Goal: Task Accomplishment & Management: Manage account settings

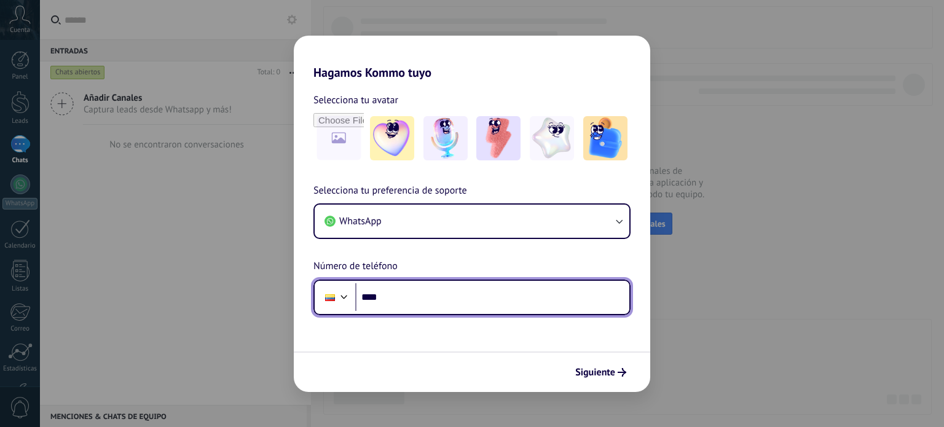
click at [426, 295] on input "****" at bounding box center [492, 297] width 274 height 28
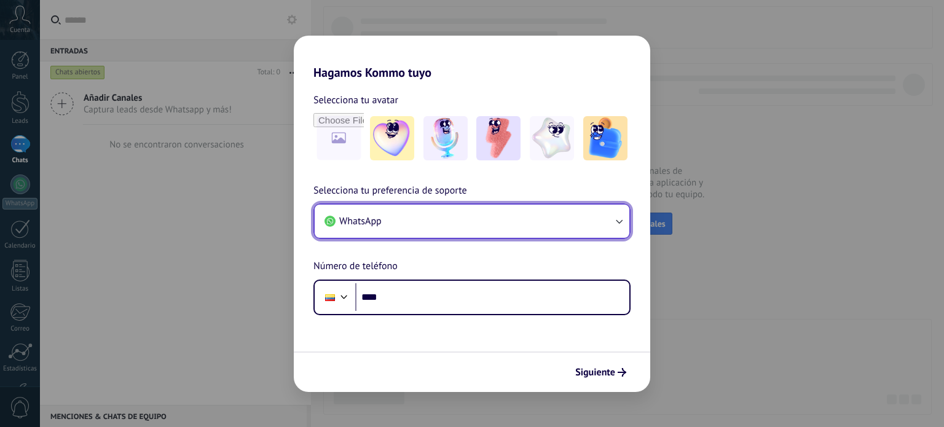
click at [435, 234] on button "WhatsApp" at bounding box center [472, 221] width 315 height 33
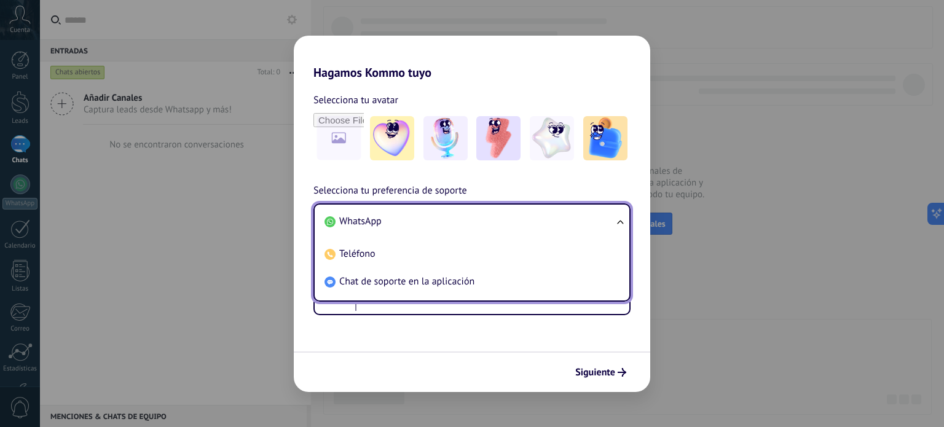
drag, startPoint x: 320, startPoint y: 178, endPoint x: 295, endPoint y: 167, distance: 27.5
click at [320, 178] on div "Selecciona tu avatar Selecciona tu preferencia de soporte WhatsApp WhatsApp Tel…" at bounding box center [472, 197] width 356 height 235
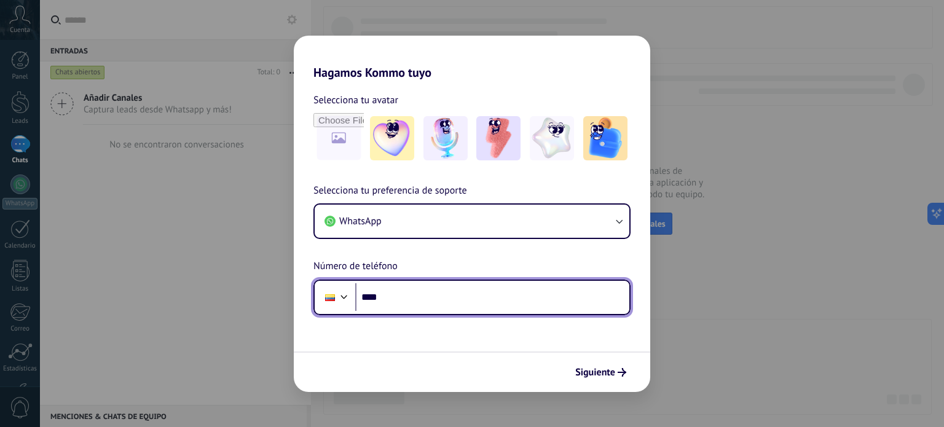
click at [433, 289] on input "****" at bounding box center [492, 297] width 274 height 28
type input "**********"
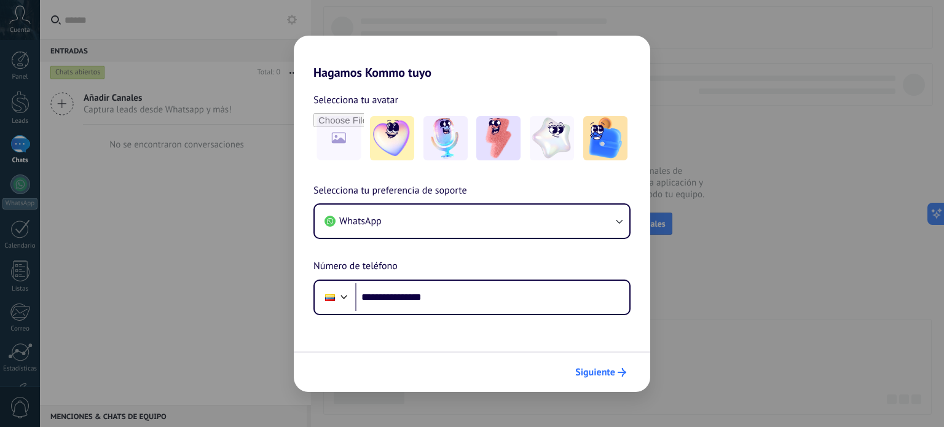
click at [581, 368] on span "Siguiente" at bounding box center [595, 372] width 40 height 9
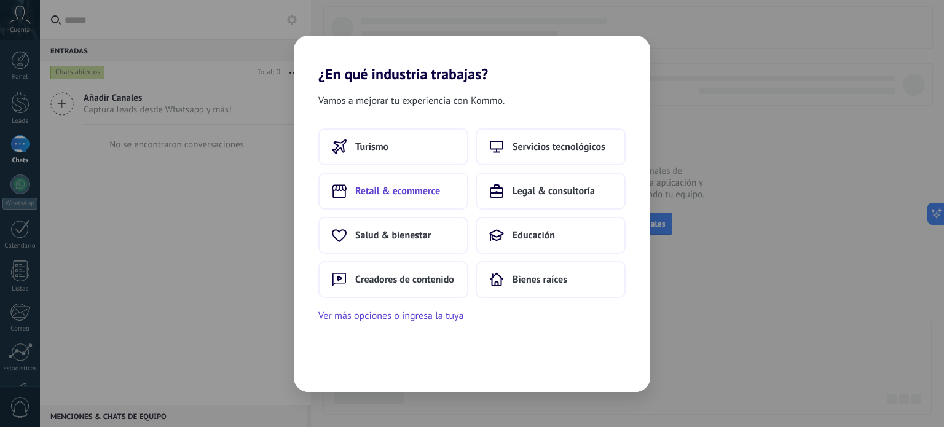
click at [382, 189] on span "Retail & ecommerce" at bounding box center [397, 191] width 85 height 12
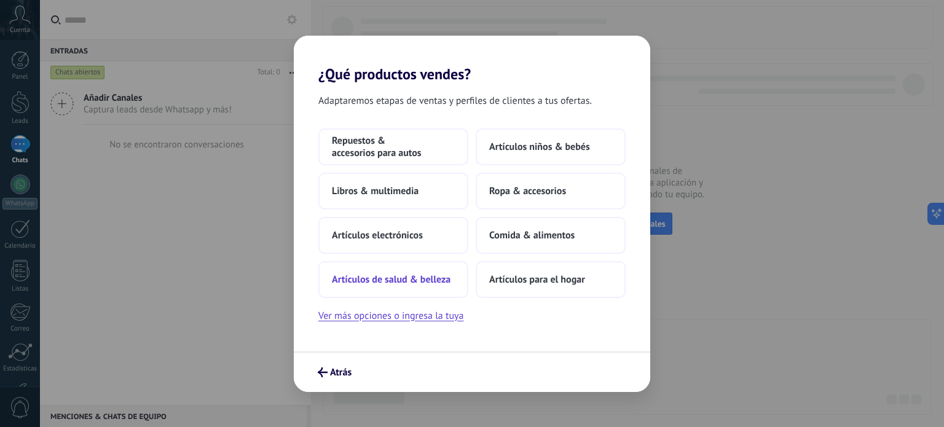
click at [416, 280] on span "Artículos de salud & belleza" at bounding box center [391, 279] width 119 height 12
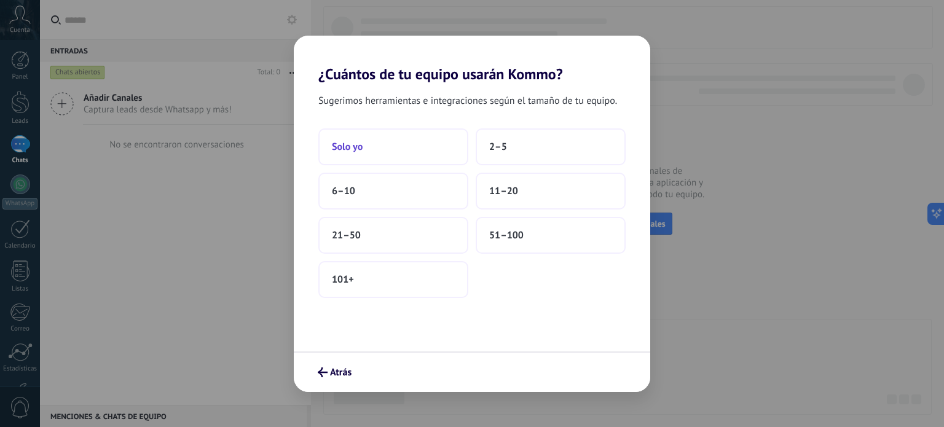
click at [361, 144] on span "Solo yo" at bounding box center [347, 147] width 31 height 12
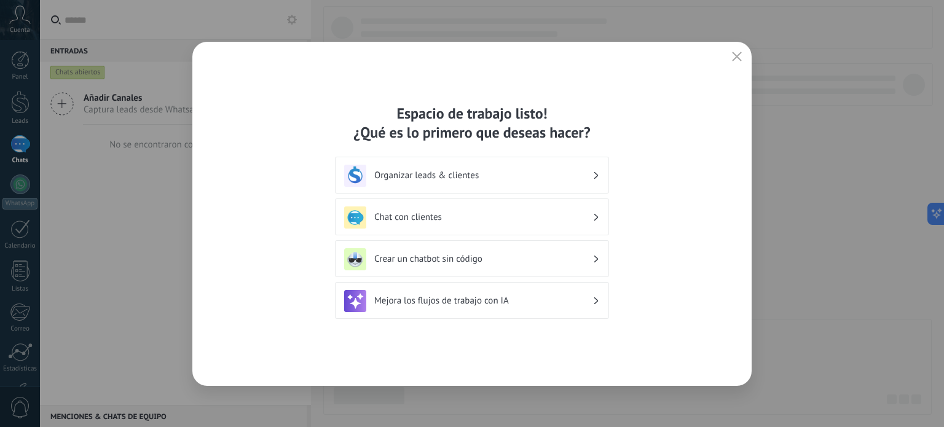
click at [417, 226] on div "Chat con clientes" at bounding box center [472, 217] width 256 height 22
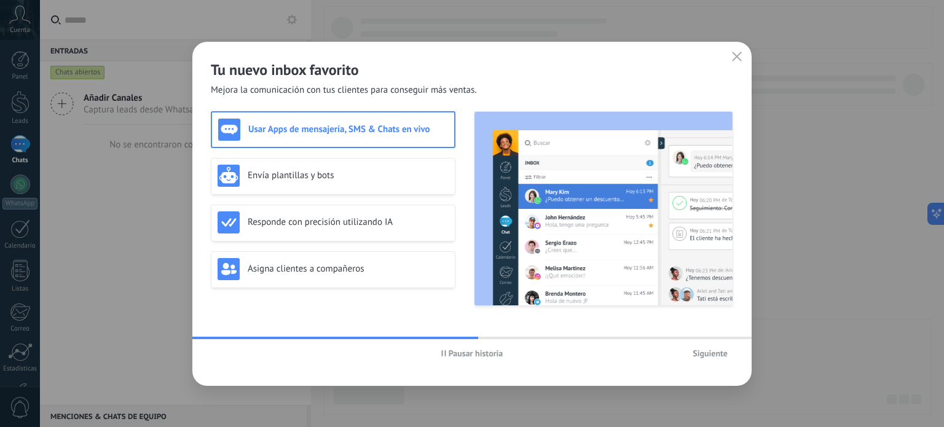
click at [393, 308] on div "Usar Apps de mensajería, SMS & Chats en vivo Envía plantillas y bots Responde c…" at bounding box center [472, 215] width 522 height 208
click at [710, 357] on span "Siguiente" at bounding box center [709, 353] width 35 height 9
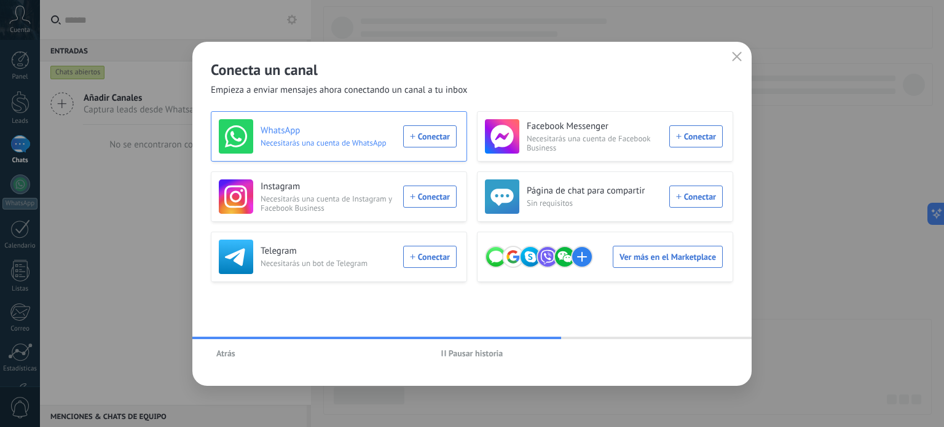
click at [425, 130] on div "WhatsApp Necesitarás una cuenta de WhatsApp Conectar" at bounding box center [338, 136] width 238 height 34
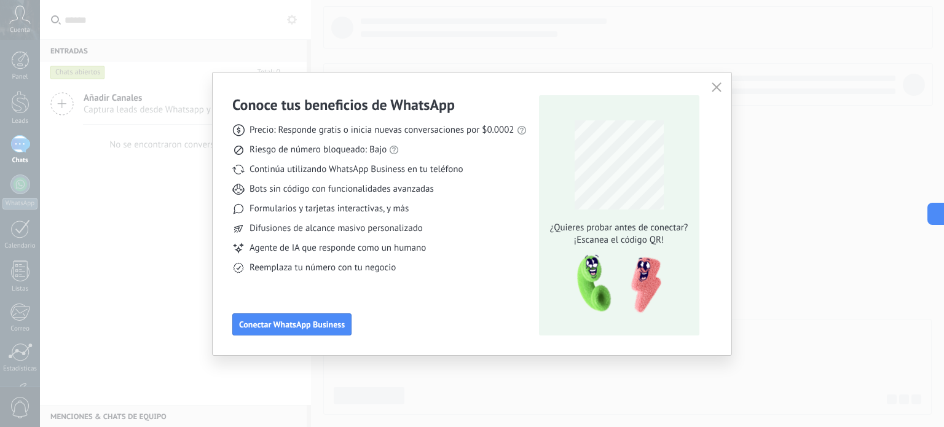
click at [482, 269] on div "Reemplaza tu número con tu negocio" at bounding box center [379, 268] width 294 height 12
click at [343, 233] on span "Difusiones de alcance masivo personalizado" at bounding box center [335, 228] width 173 height 12
click at [720, 86] on icon "button" at bounding box center [717, 87] width 10 height 10
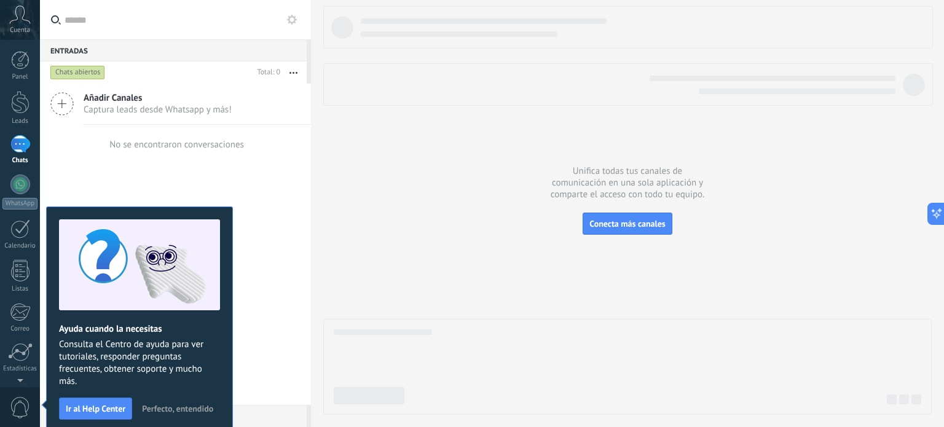
click at [258, 213] on div "Añadir Canales Captura leads desde Whatsapp y más! No se encontraron conversaci…" at bounding box center [175, 244] width 271 height 321
click at [90, 407] on span "Ir al Help Center" at bounding box center [96, 408] width 60 height 9
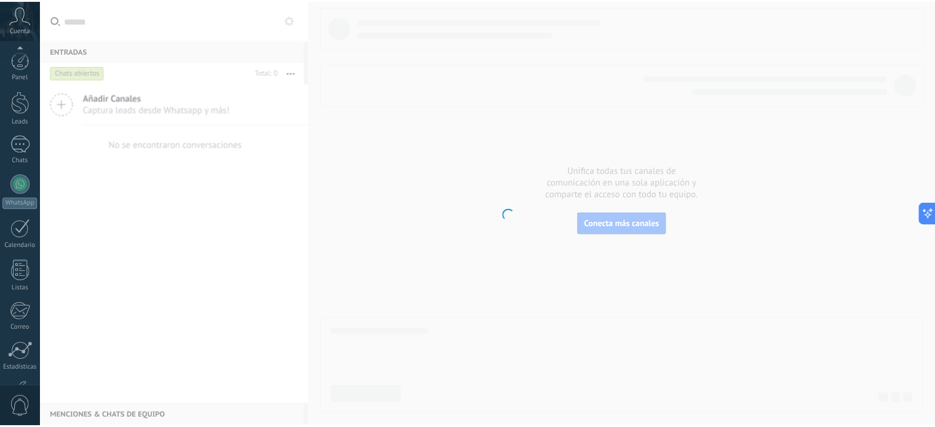
scroll to position [84, 0]
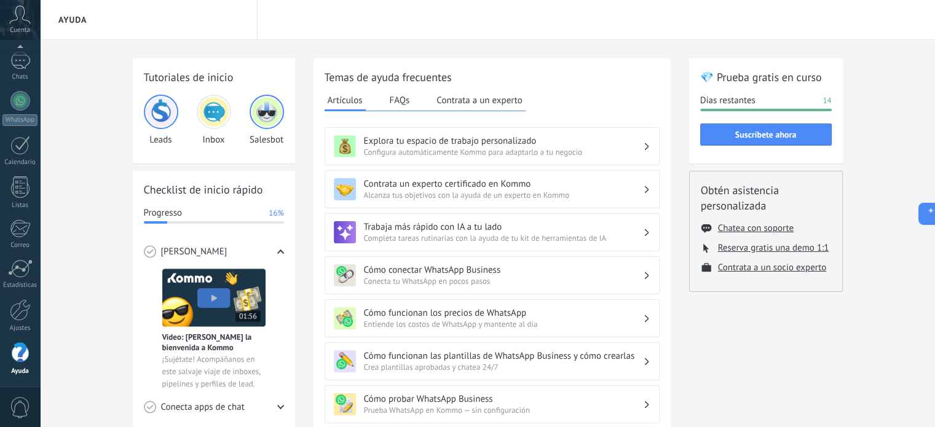
click at [91, 299] on div "Tutoriales de inicio Leads Inbox Salesbot Checklist de inicio rápido Progresso …" at bounding box center [487, 421] width 895 height 763
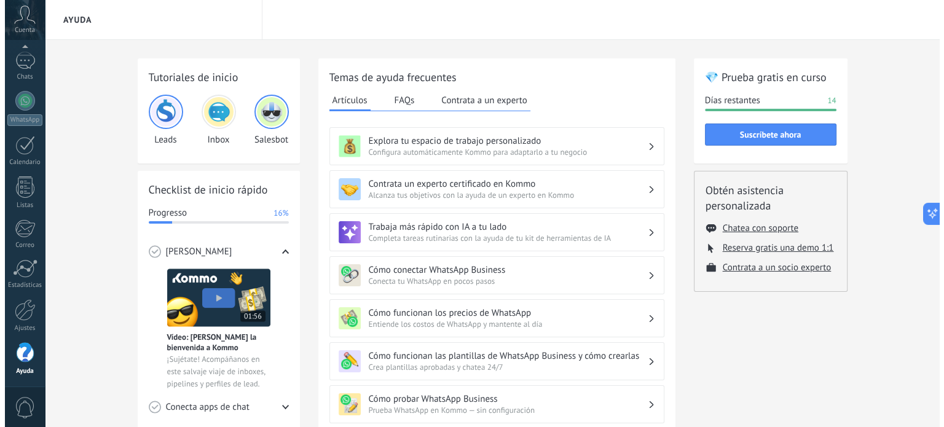
scroll to position [0, 0]
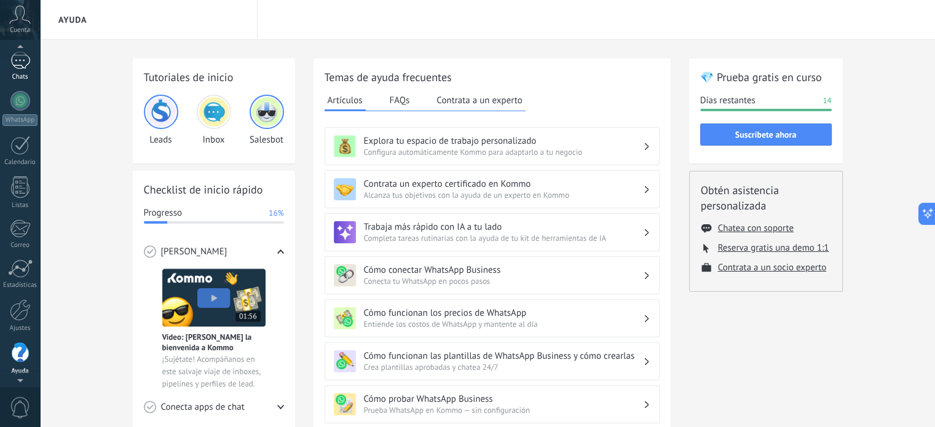
click at [9, 60] on link "Chats" at bounding box center [20, 66] width 40 height 29
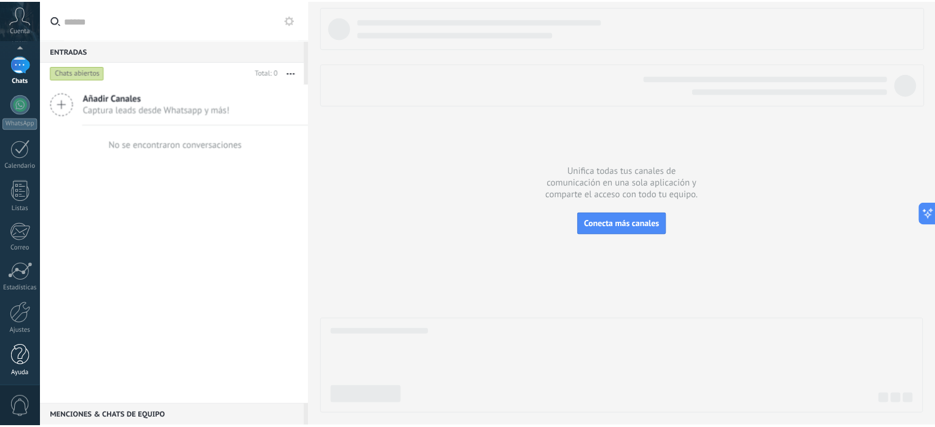
scroll to position [84, 0]
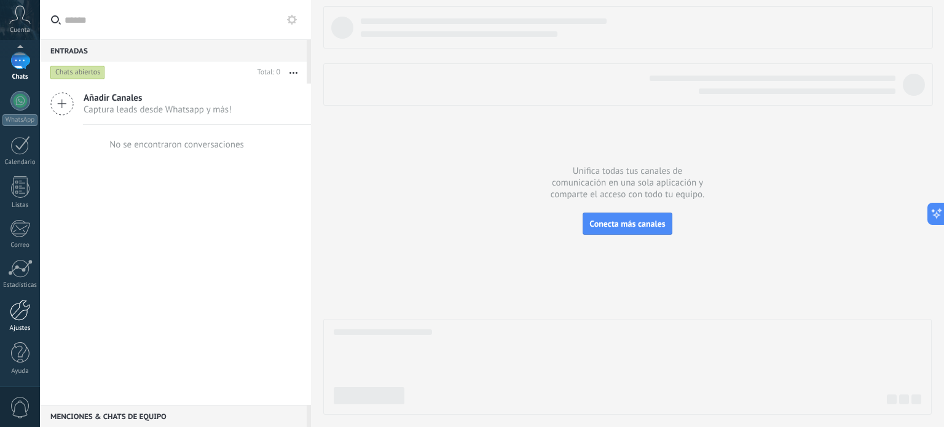
click at [25, 316] on div at bounding box center [20, 310] width 21 height 22
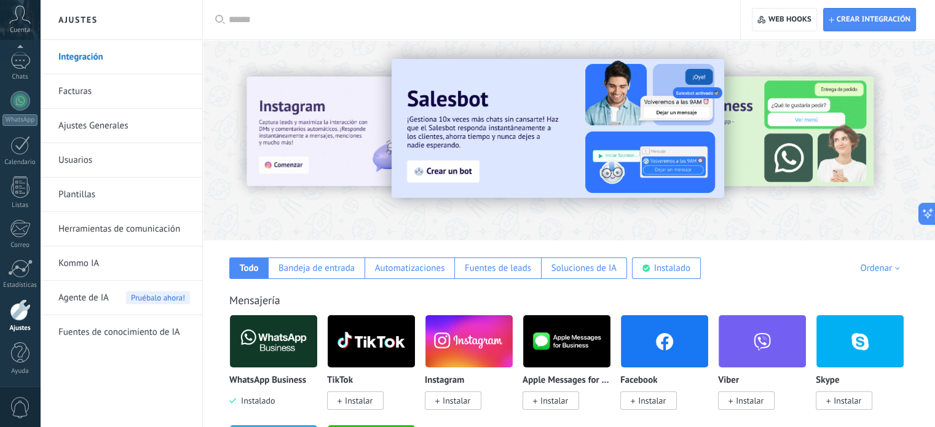
click at [96, 90] on link "Facturas" at bounding box center [123, 91] width 131 height 34
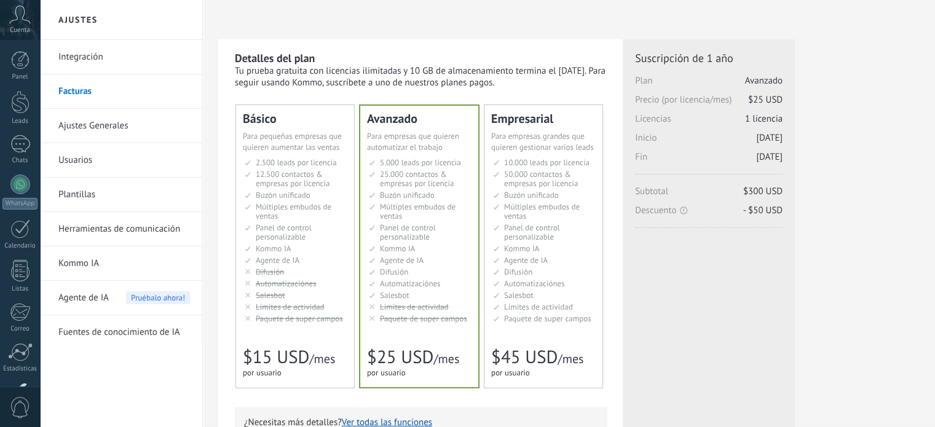
click at [98, 56] on link "Integración" at bounding box center [123, 57] width 131 height 34
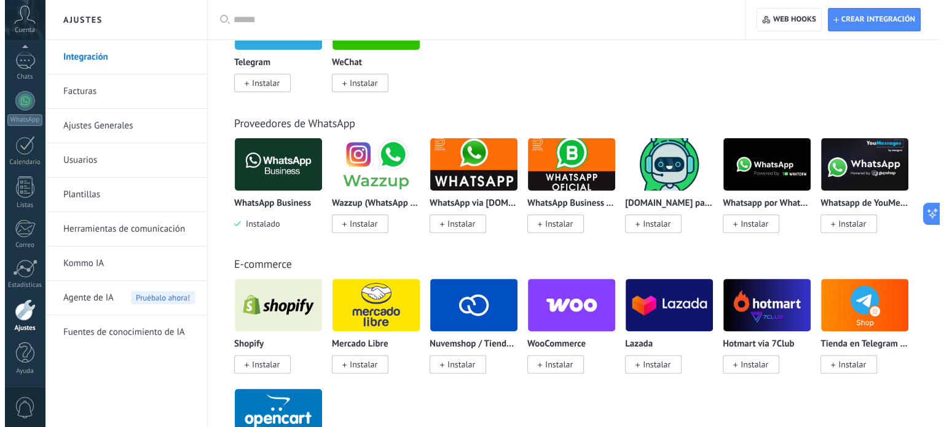
scroll to position [430, 0]
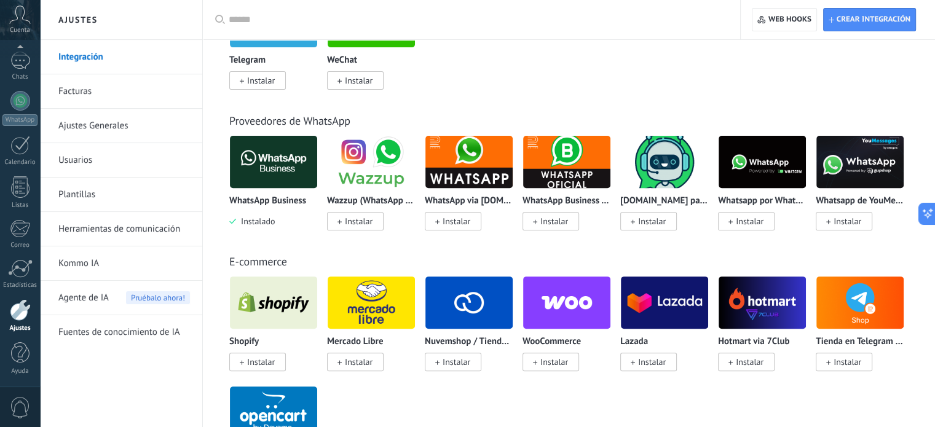
click at [567, 227] on span "Instalar" at bounding box center [554, 221] width 28 height 11
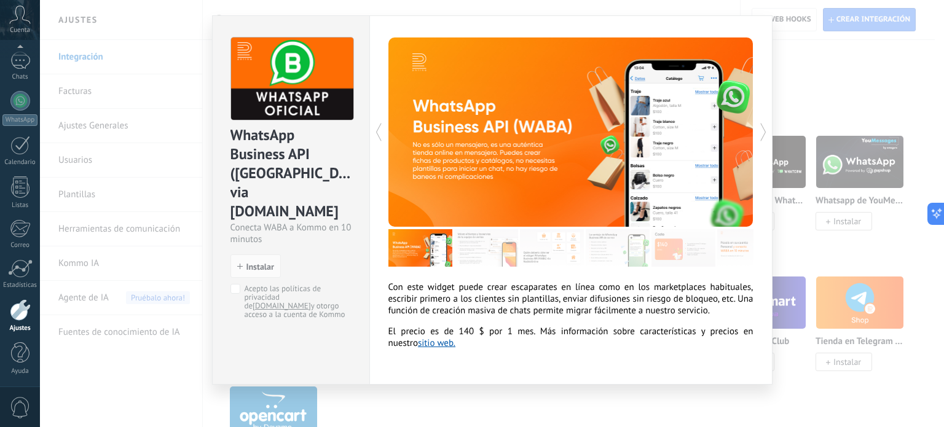
scroll to position [37, 0]
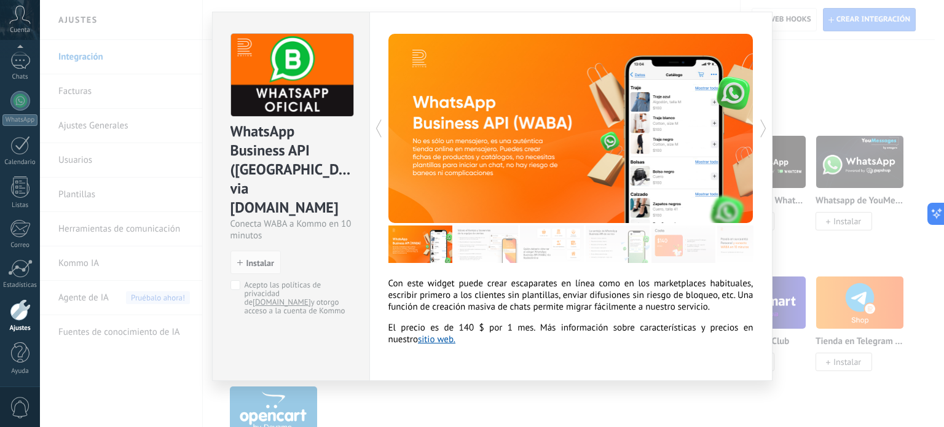
click at [477, 348] on div "Con este widget puede crear escaparates en línea como en los marketplaces habit…" at bounding box center [570, 196] width 403 height 369
click at [804, 84] on div "WhatsApp Business API ([GEOGRAPHIC_DATA]) via [DOMAIN_NAME] Conecta WABA a Komm…" at bounding box center [492, 213] width 904 height 427
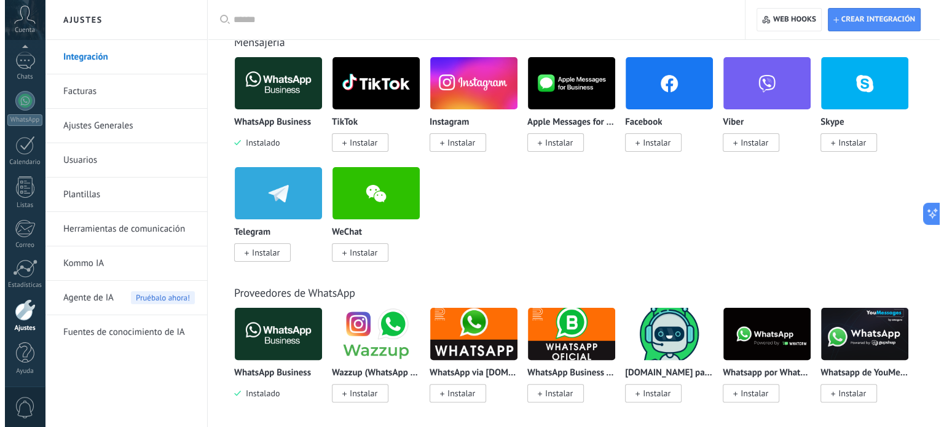
scroll to position [123, 0]
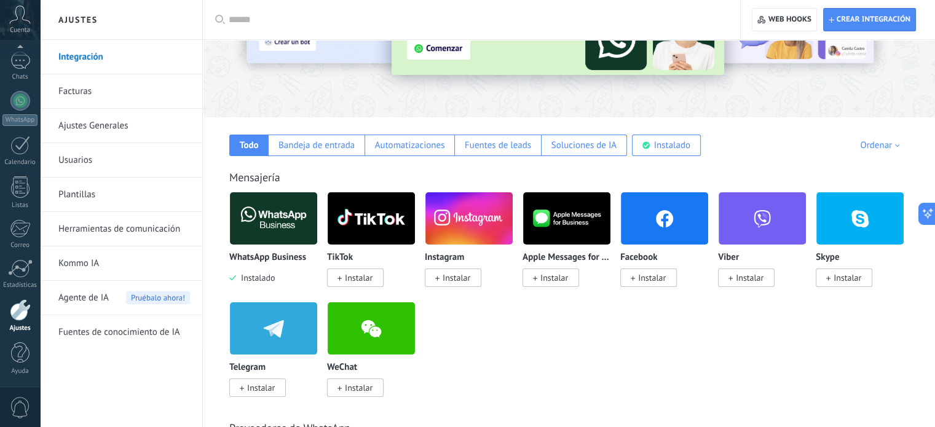
click at [447, 278] on span "Instalar" at bounding box center [456, 277] width 28 height 11
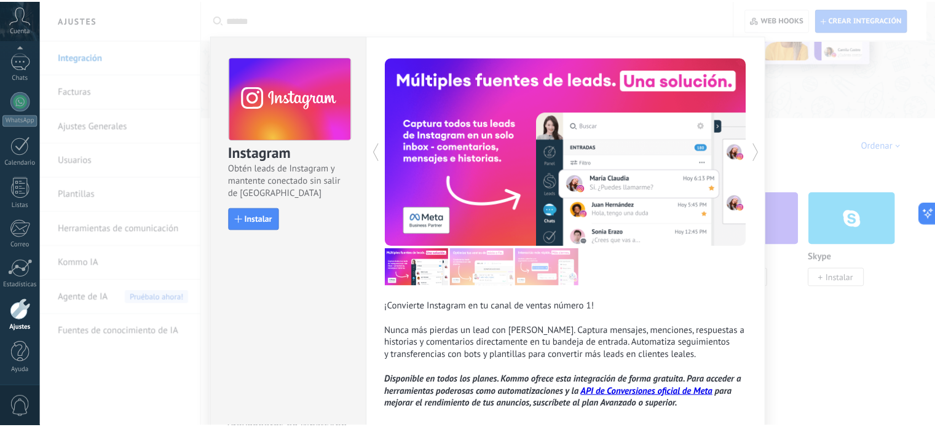
scroll to position [0, 0]
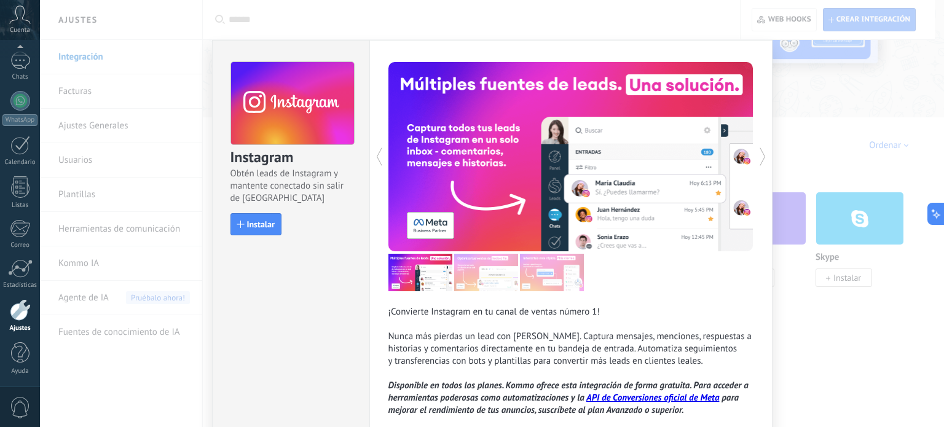
click at [833, 299] on div "Instagram Obtén leads de Instagram y mantente conectado sin salir de Kommo Inst…" at bounding box center [492, 213] width 904 height 427
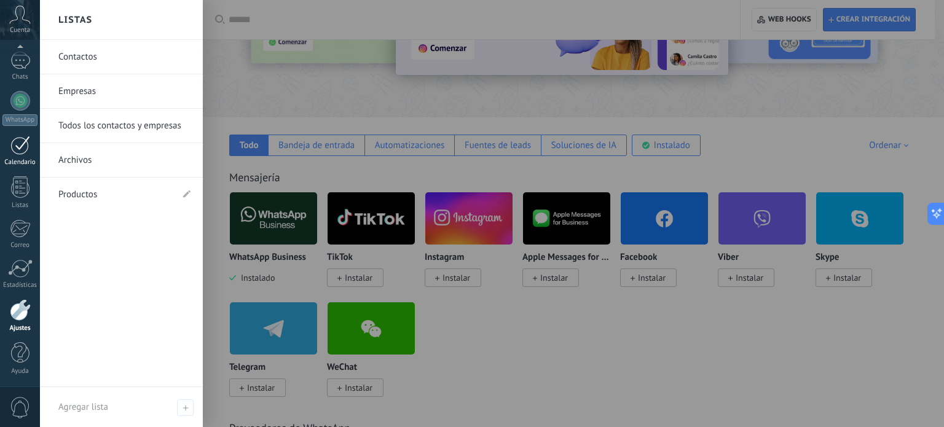
click at [13, 152] on div at bounding box center [20, 145] width 20 height 19
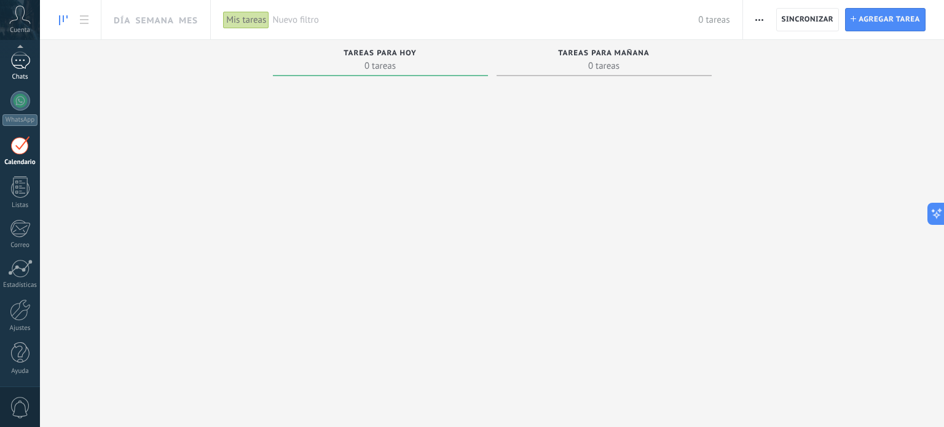
click at [18, 66] on div at bounding box center [20, 61] width 20 height 18
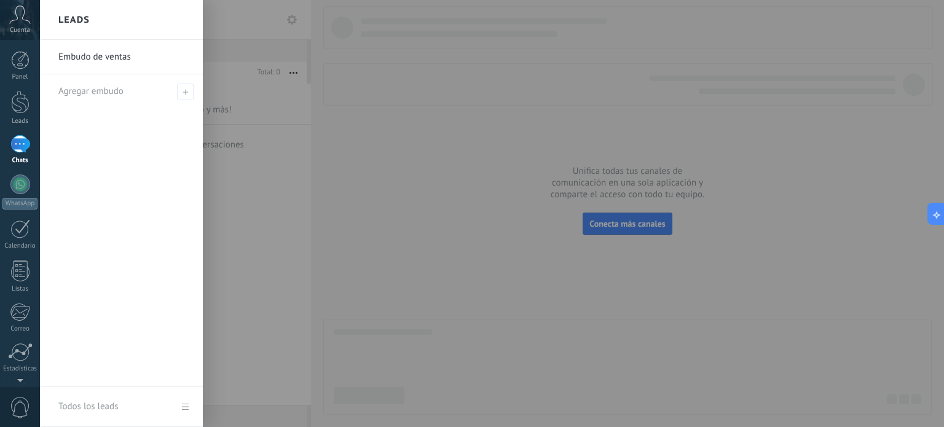
click at [380, 196] on div at bounding box center [512, 213] width 944 height 427
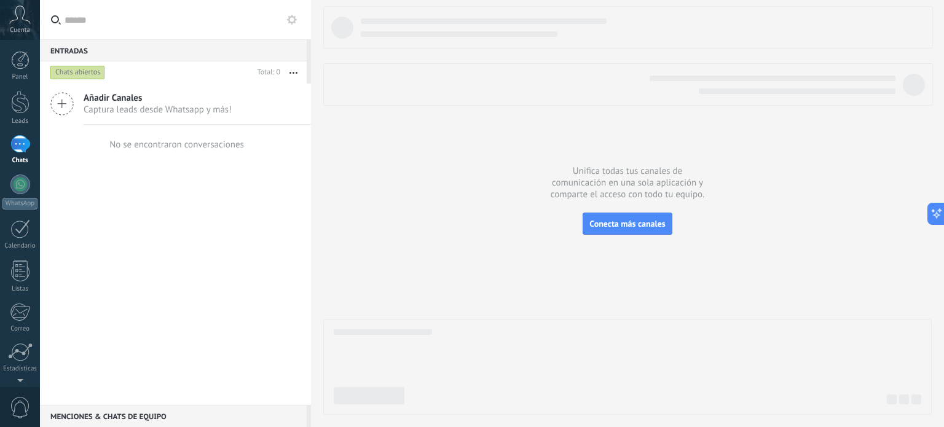
click at [22, 13] on icon at bounding box center [20, 15] width 22 height 18
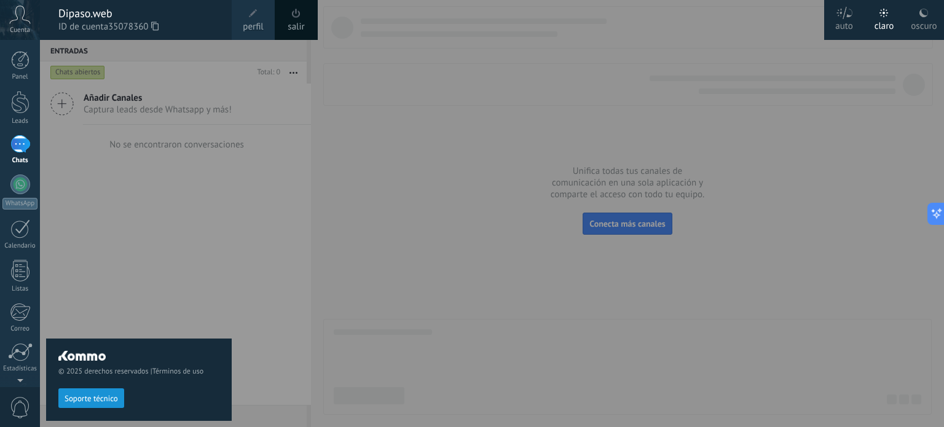
click at [262, 34] on link "perfil" at bounding box center [253, 20] width 43 height 40
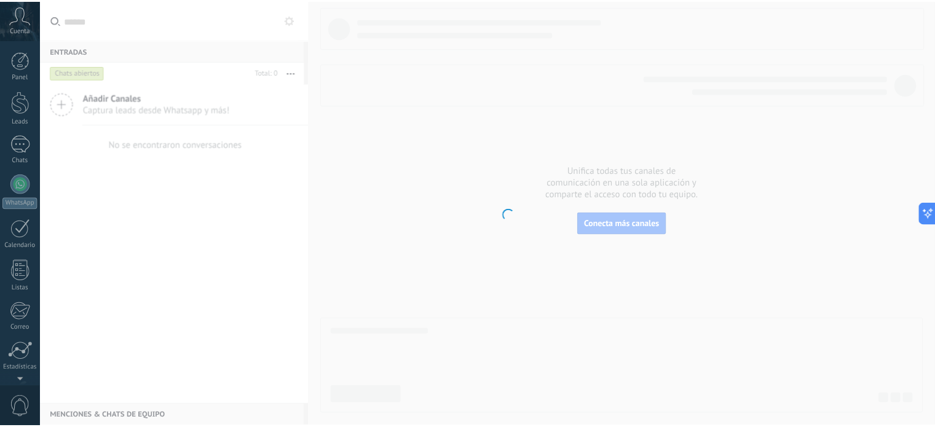
scroll to position [84, 0]
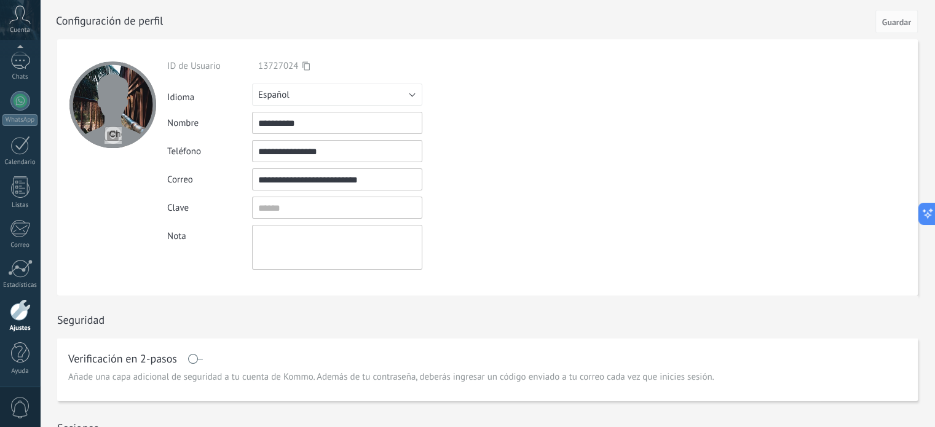
click at [305, 130] on input "**********" at bounding box center [337, 123] width 170 height 22
type input "*"
type input "**********"
click at [344, 144] on input "**********" at bounding box center [337, 151] width 170 height 22
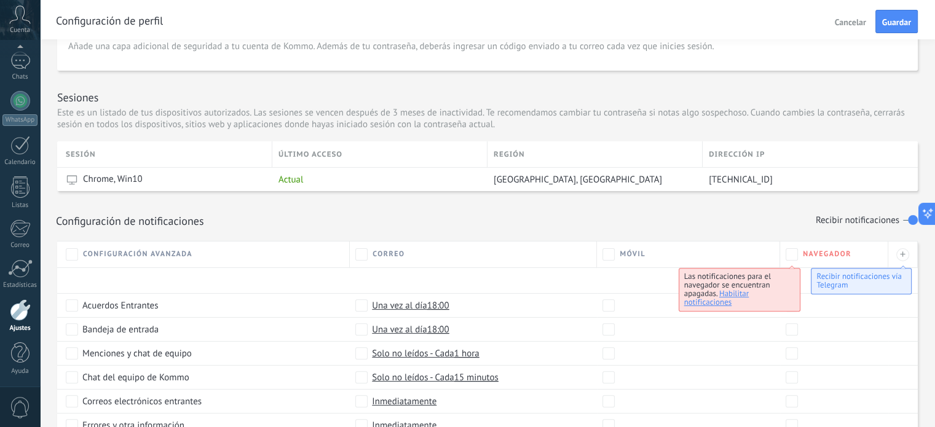
scroll to position [553, 0]
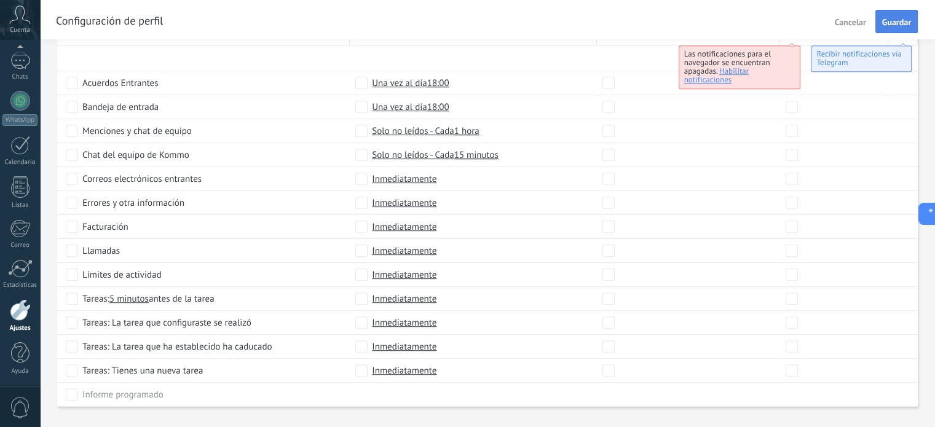
type input "**********"
click at [889, 18] on span "Guardar" at bounding box center [896, 22] width 29 height 9
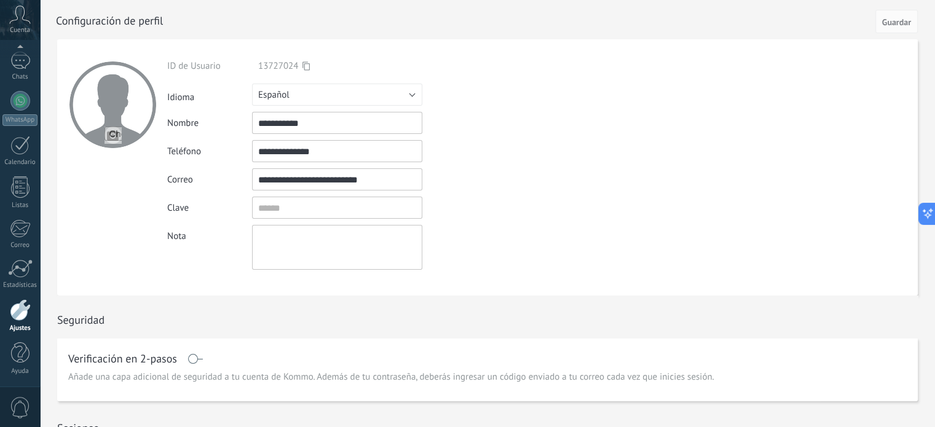
scroll to position [0, 0]
click at [887, 18] on span "Guardar" at bounding box center [896, 22] width 29 height 9
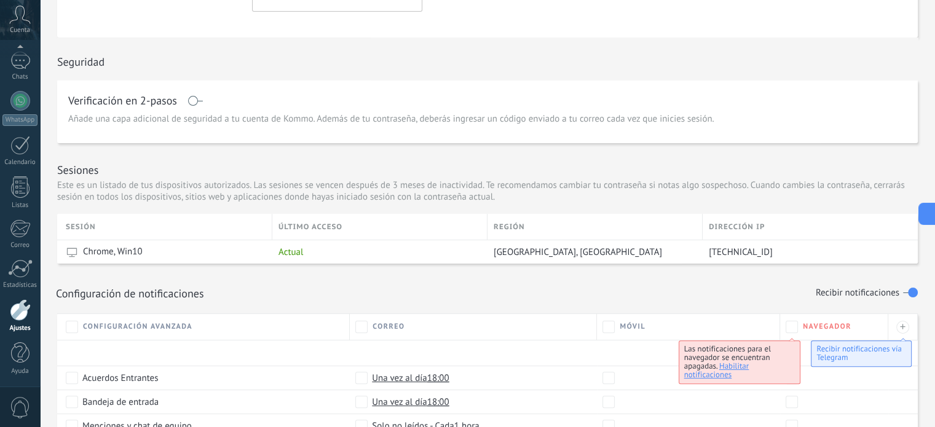
scroll to position [307, 0]
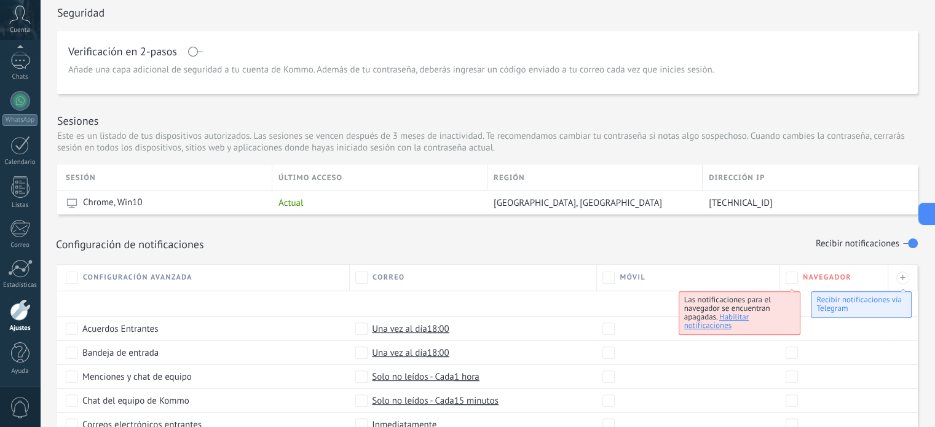
click at [351, 240] on div "Configuración de notificaciones Recibir notificaciones" at bounding box center [487, 243] width 863 height 21
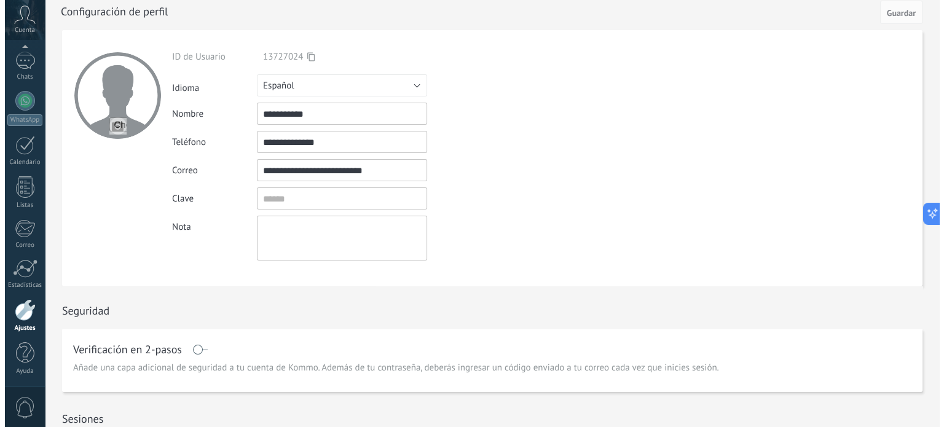
scroll to position [0, 0]
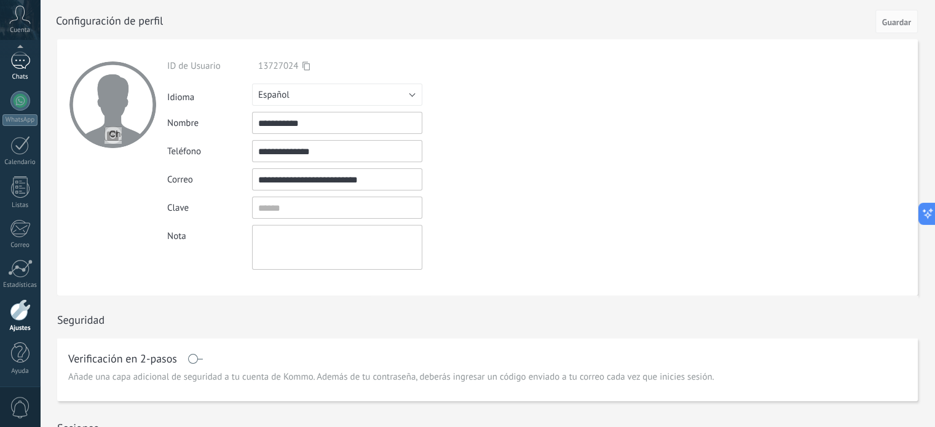
click at [12, 69] on link "Chats" at bounding box center [20, 66] width 40 height 29
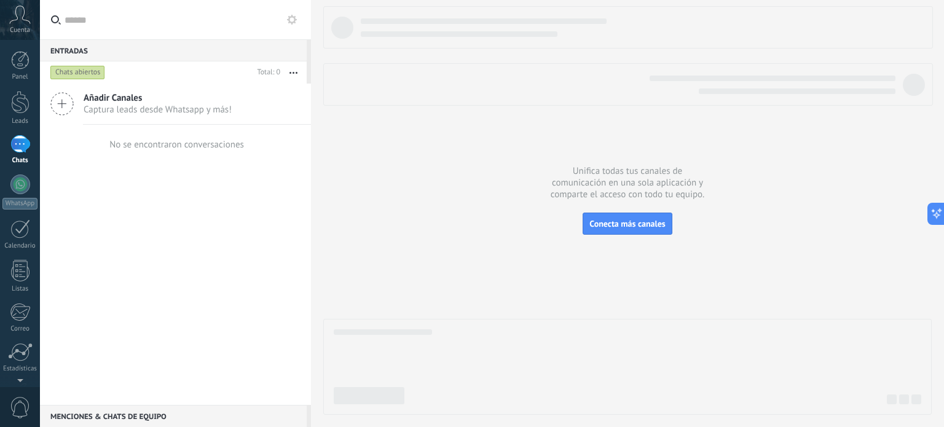
click at [122, 107] on span "Captura leads desde Whatsapp y más!" at bounding box center [158, 110] width 148 height 12
click at [12, 188] on div at bounding box center [20, 185] width 20 height 20
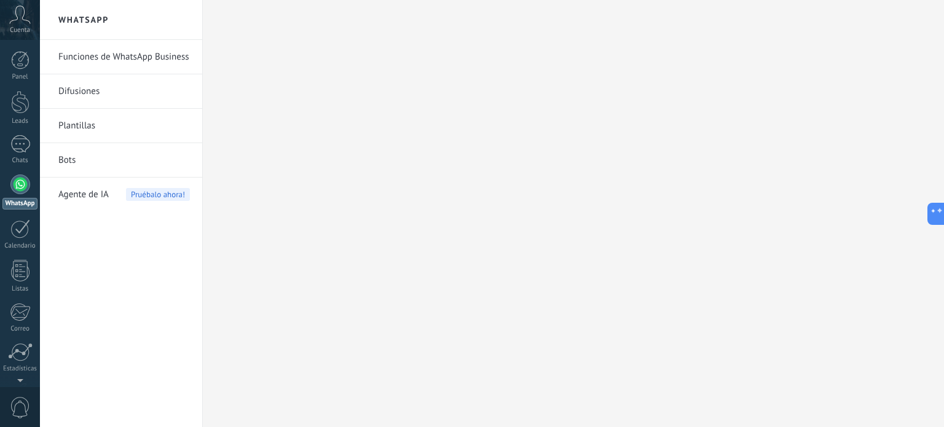
click at [231, 257] on div at bounding box center [573, 213] width 741 height 427
click at [13, 158] on link "Calendario" at bounding box center [20, 152] width 40 height 31
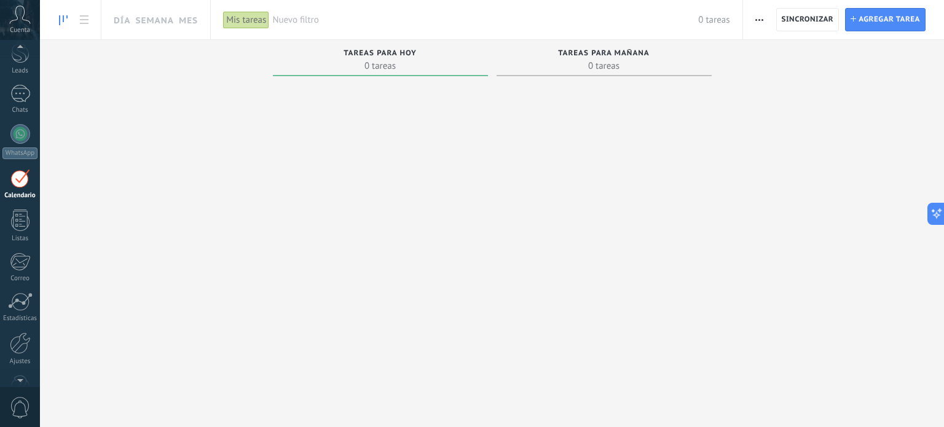
scroll to position [74, 0]
click at [22, 323] on div at bounding box center [20, 320] width 21 height 22
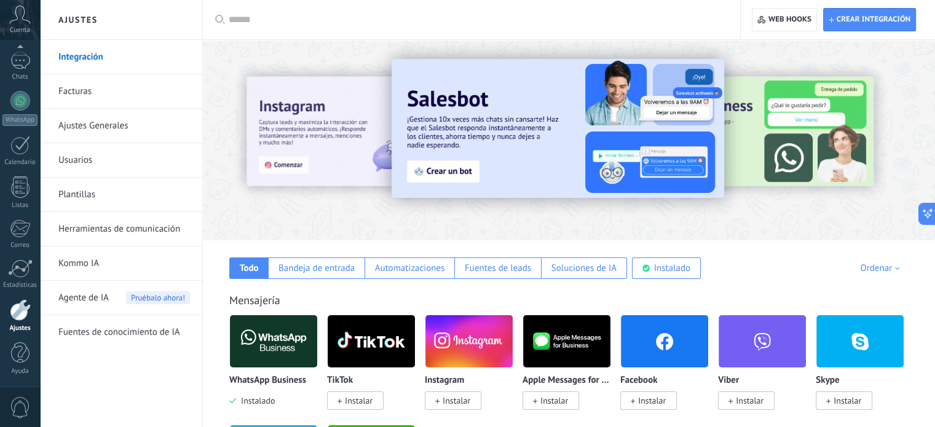
scroll to position [56, 0]
click at [6, 31] on div "Cuenta" at bounding box center [20, 20] width 40 height 40
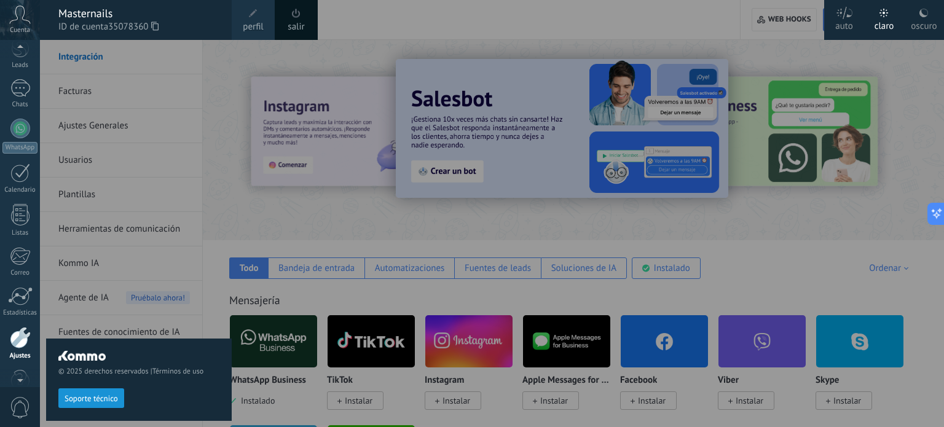
click at [108, 23] on span "ID de cuenta 35078360" at bounding box center [138, 27] width 161 height 14
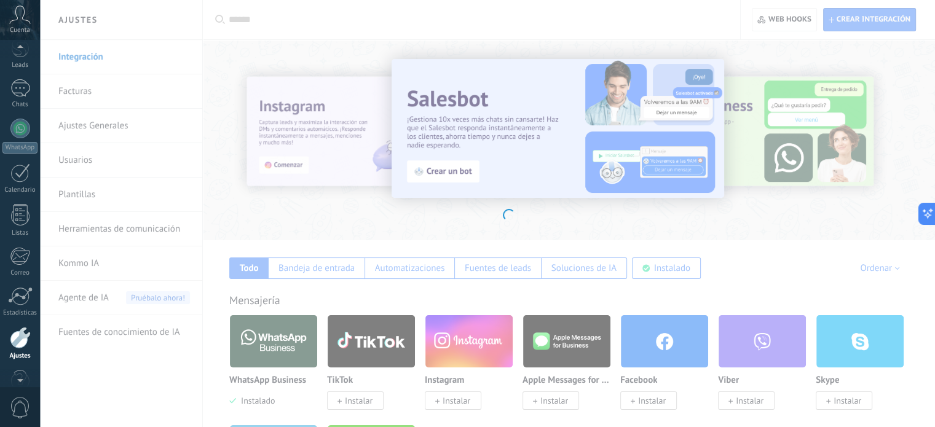
scroll to position [84, 0]
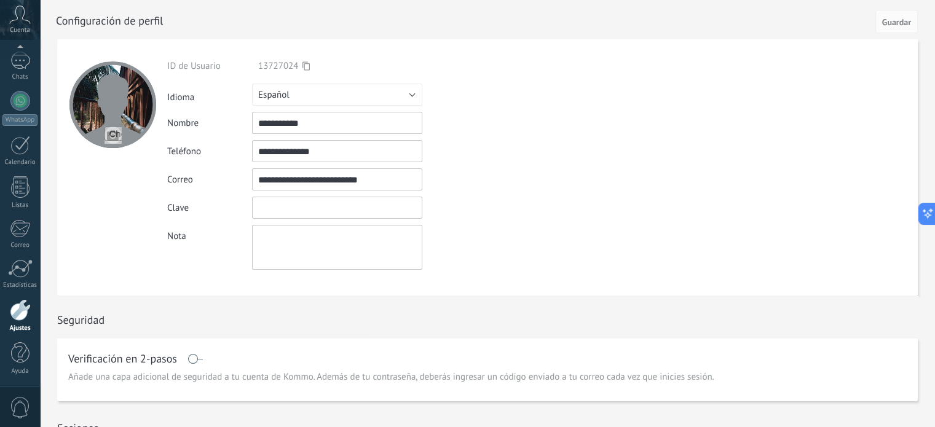
click at [302, 209] on input "textbox" at bounding box center [337, 208] width 170 height 22
click at [522, 232] on div "Nota" at bounding box center [365, 247] width 397 height 45
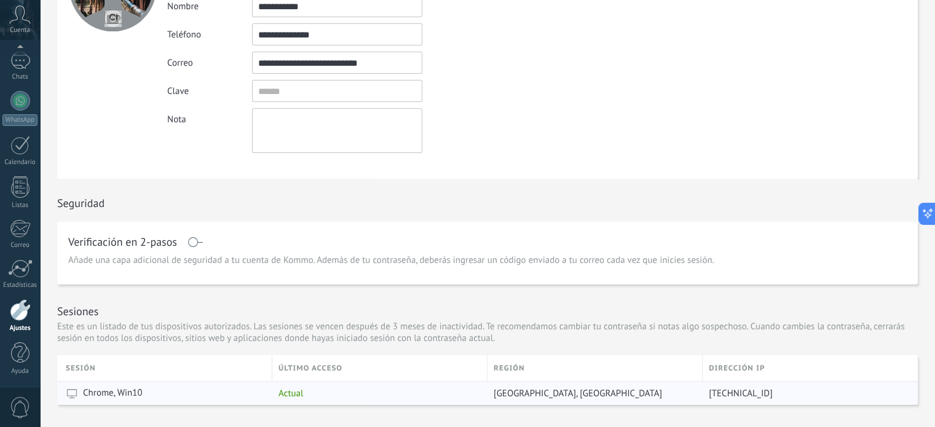
scroll to position [246, 0]
